Goal: Task Accomplishment & Management: Use online tool/utility

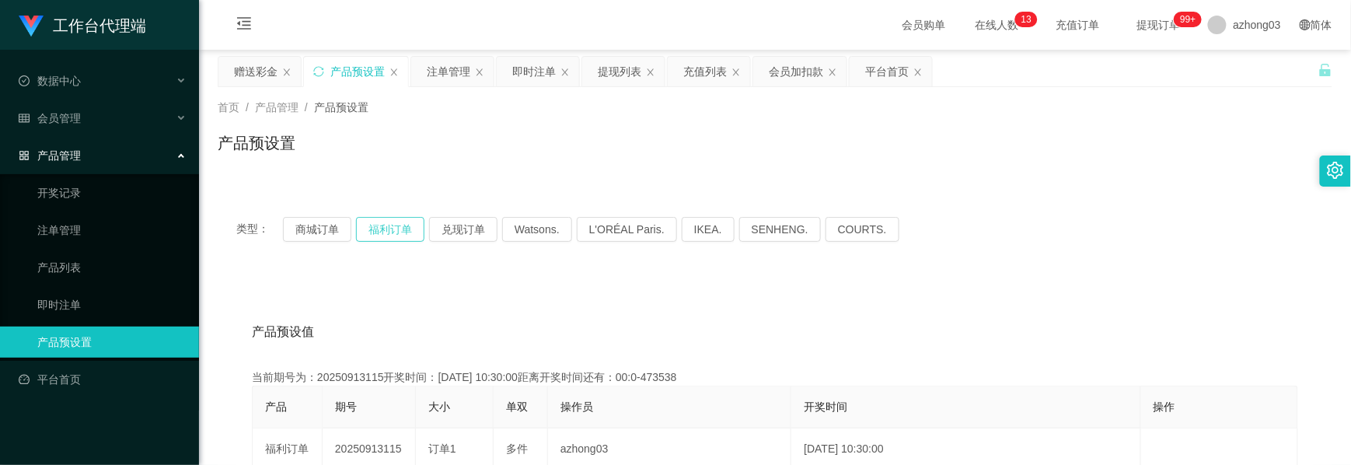
scroll to position [207, 0]
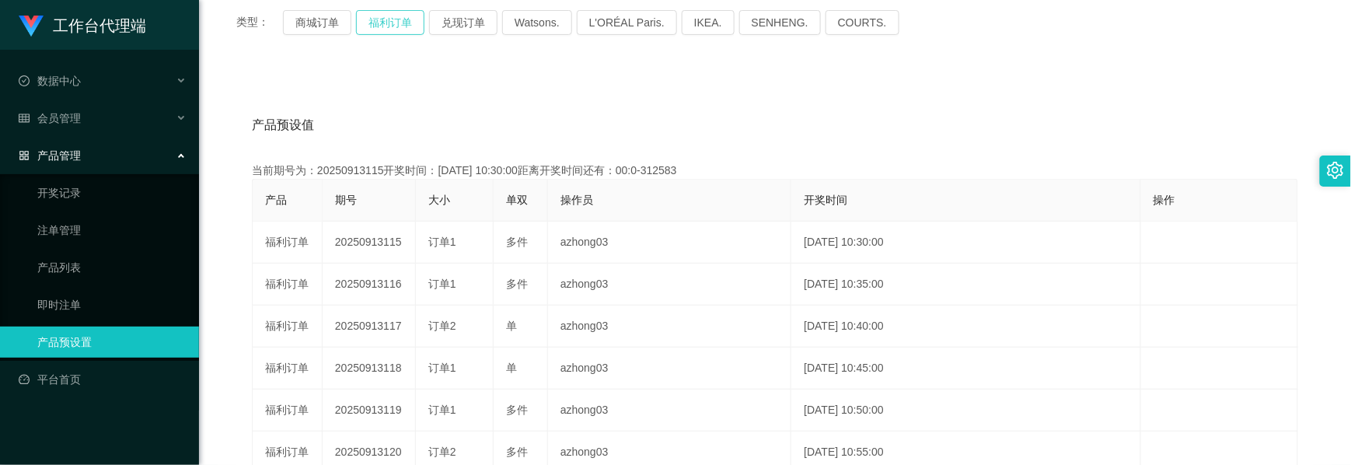
click at [375, 23] on button "福利订单" at bounding box center [390, 22] width 68 height 25
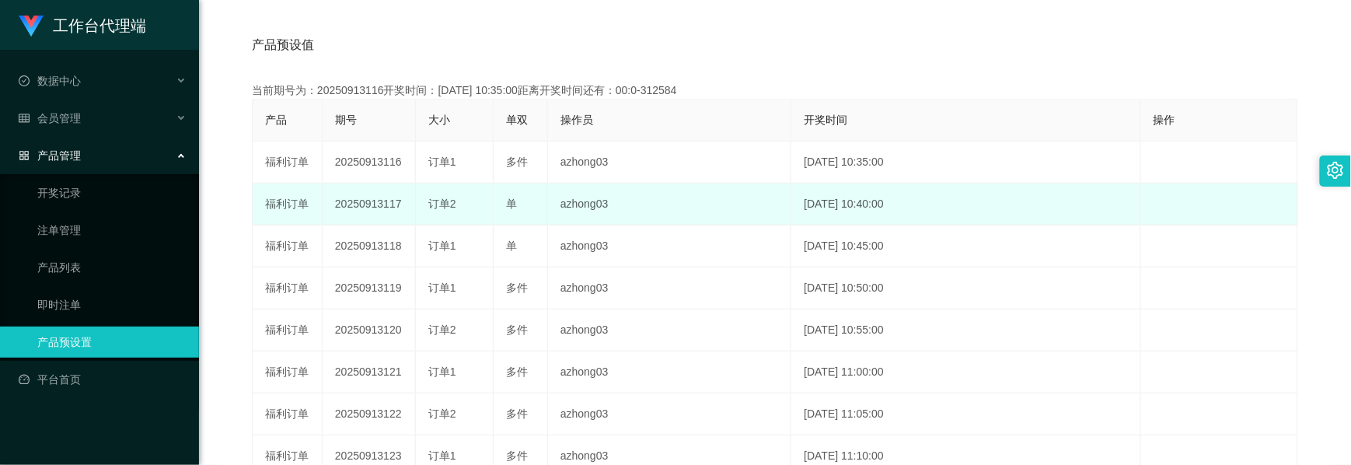
scroll to position [311, 0]
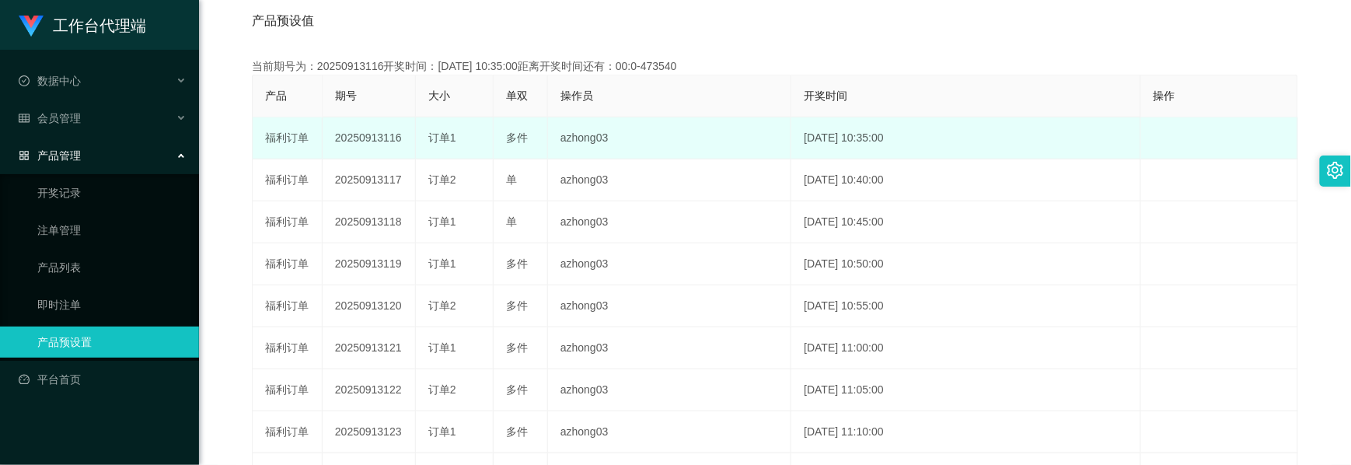
click at [379, 137] on td "20250913116" at bounding box center [369, 138] width 93 height 42
copy td "20250913116"
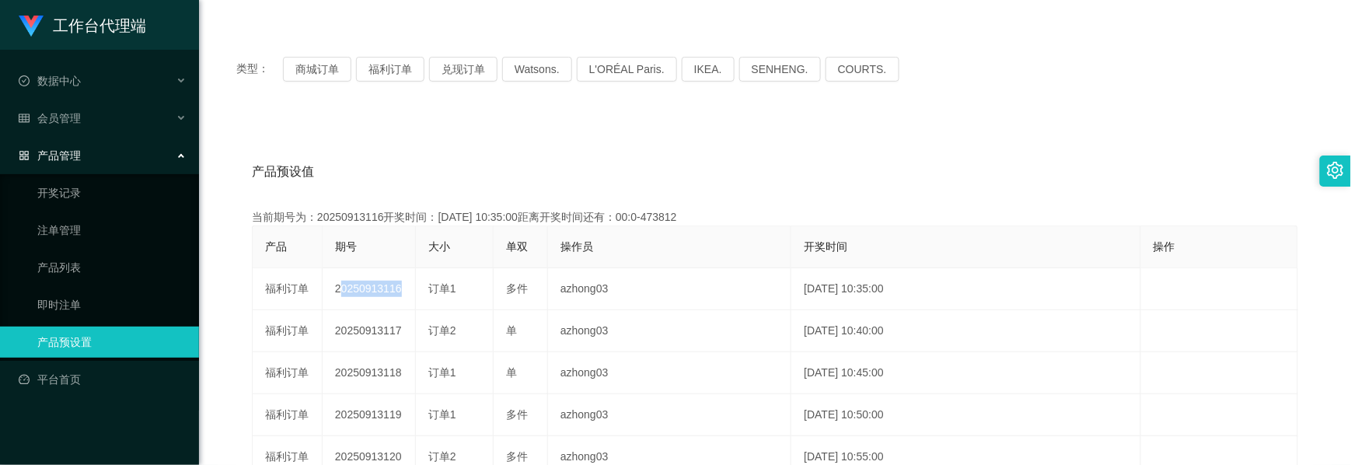
scroll to position [0, 0]
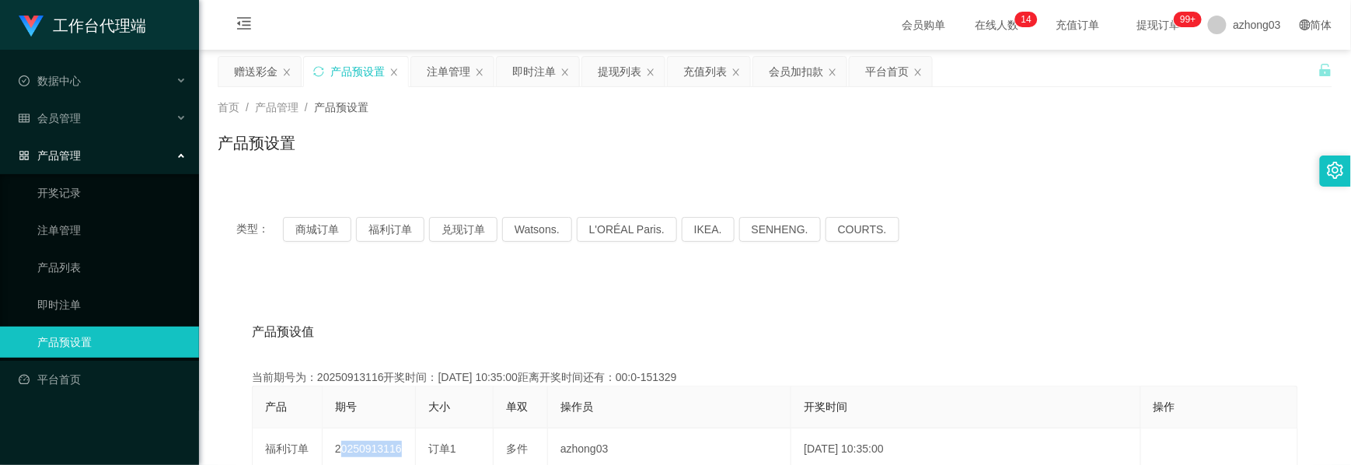
drag, startPoint x: 250, startPoint y: 81, endPoint x: 236, endPoint y: 93, distance: 18.1
click at [250, 81] on div "赠送彩金" at bounding box center [256, 72] width 44 height 30
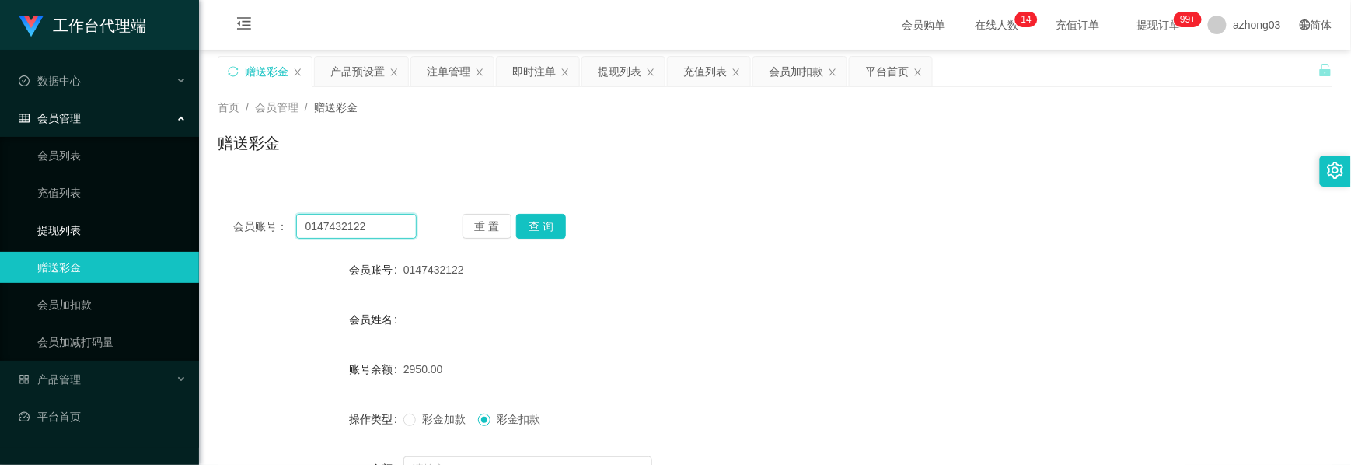
drag, startPoint x: 375, startPoint y: 222, endPoint x: 184, endPoint y: 212, distance: 190.7
click at [188, 213] on section "工作台代理端 数据中心 会员管理 会员列表 充值列表 提现列表 赠送彩金 会员加扣款 会员加减打码量 产品管理 开奖记录 注单管理 产品列表 即时注单 产品预…" at bounding box center [675, 320] width 1351 height 640
paste input "khchong76"
type input "khchong76"
click at [539, 225] on button "查 询" at bounding box center [541, 226] width 50 height 25
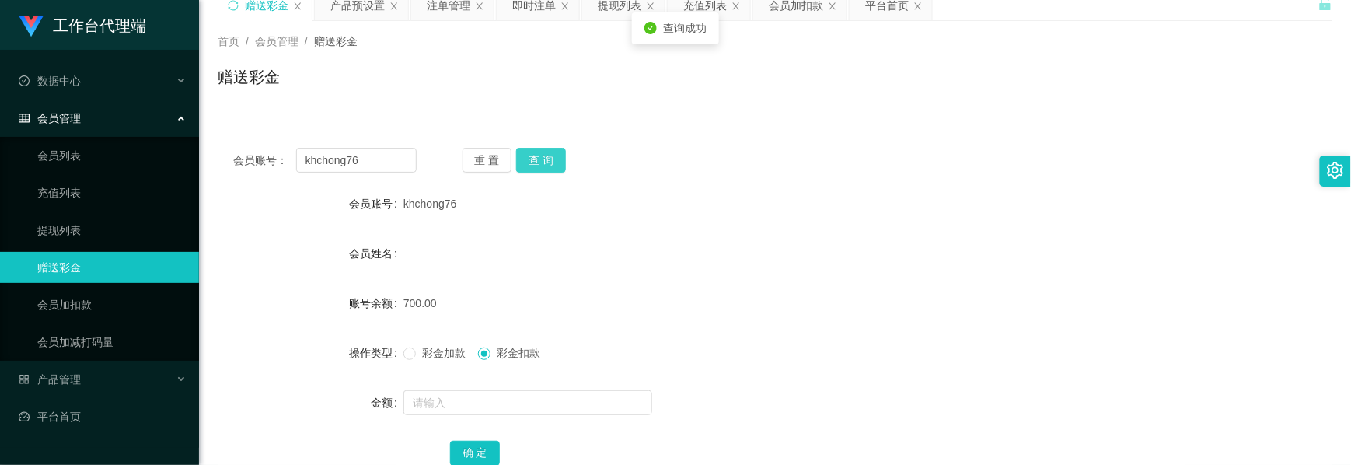
scroll to position [103, 0]
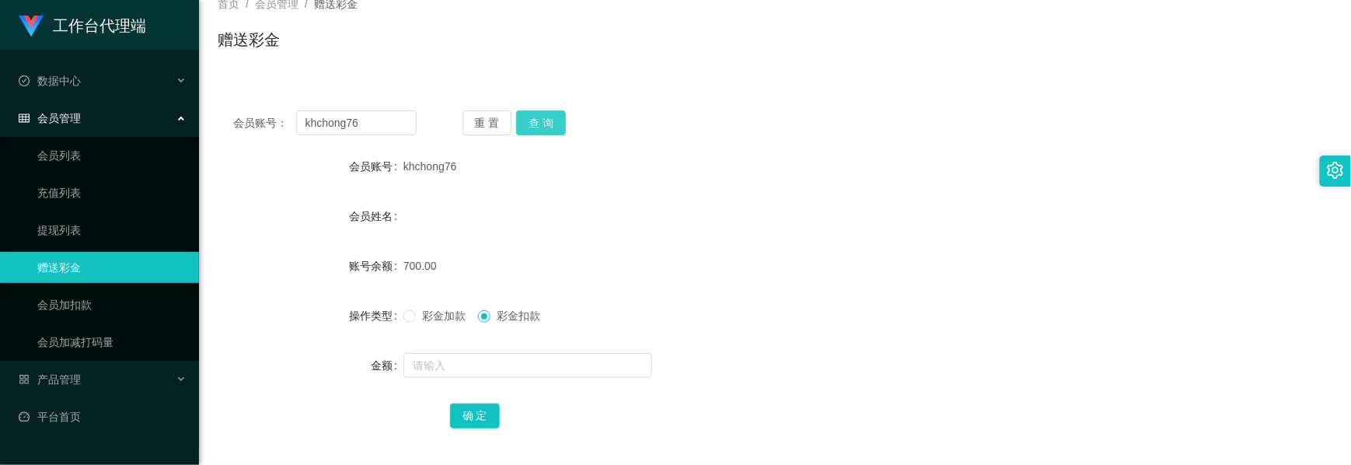
click at [536, 125] on button "查 询" at bounding box center [541, 122] width 50 height 25
